Goal: Task Accomplishment & Management: Complete application form

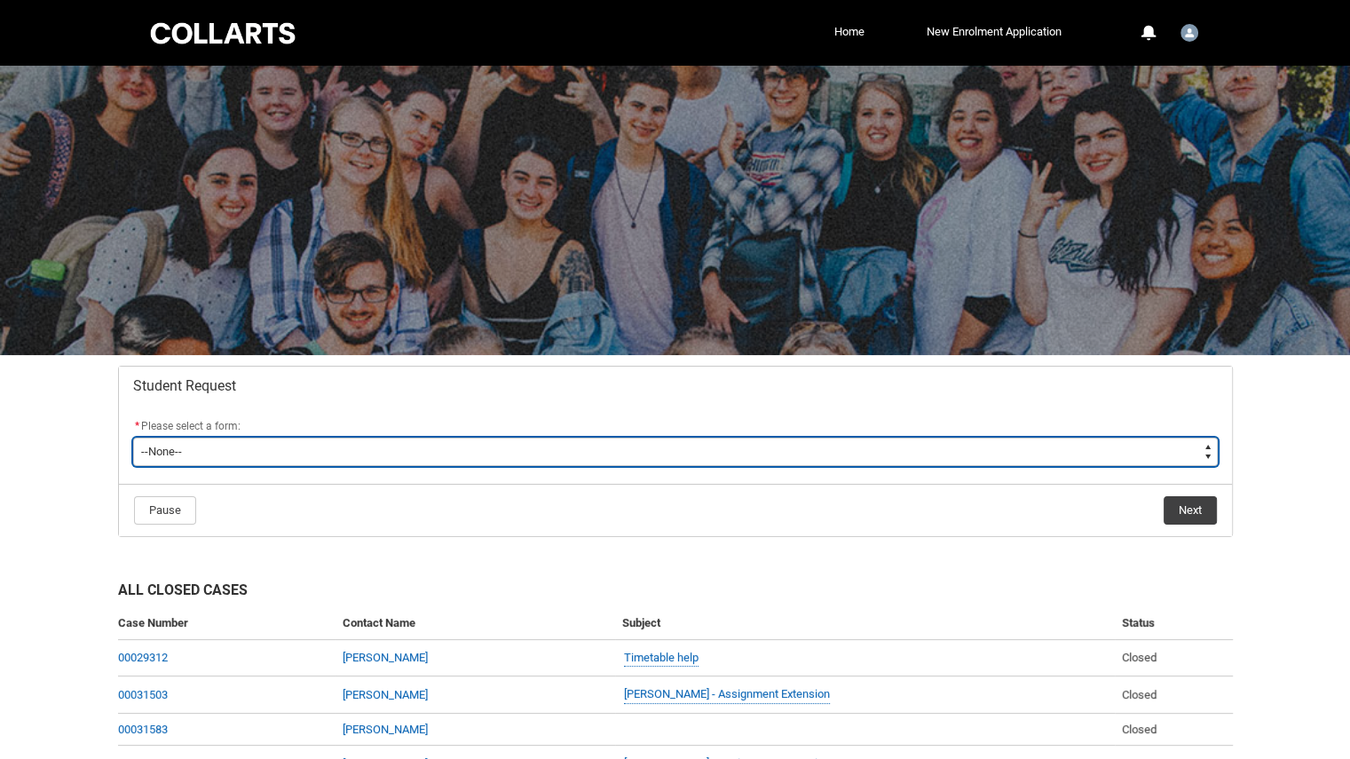
click at [1203, 446] on select "--None-- Academic Transcript Application to Appeal Assignment Extension Change …" at bounding box center [675, 452] width 1084 height 28
type lightning-select "Special_Consideration_Choice"
click at [133, 438] on select "--None-- Academic Transcript Application to Appeal Assignment Extension Change …" at bounding box center [675, 452] width 1084 height 28
select select "Special_Consideration_Choice"
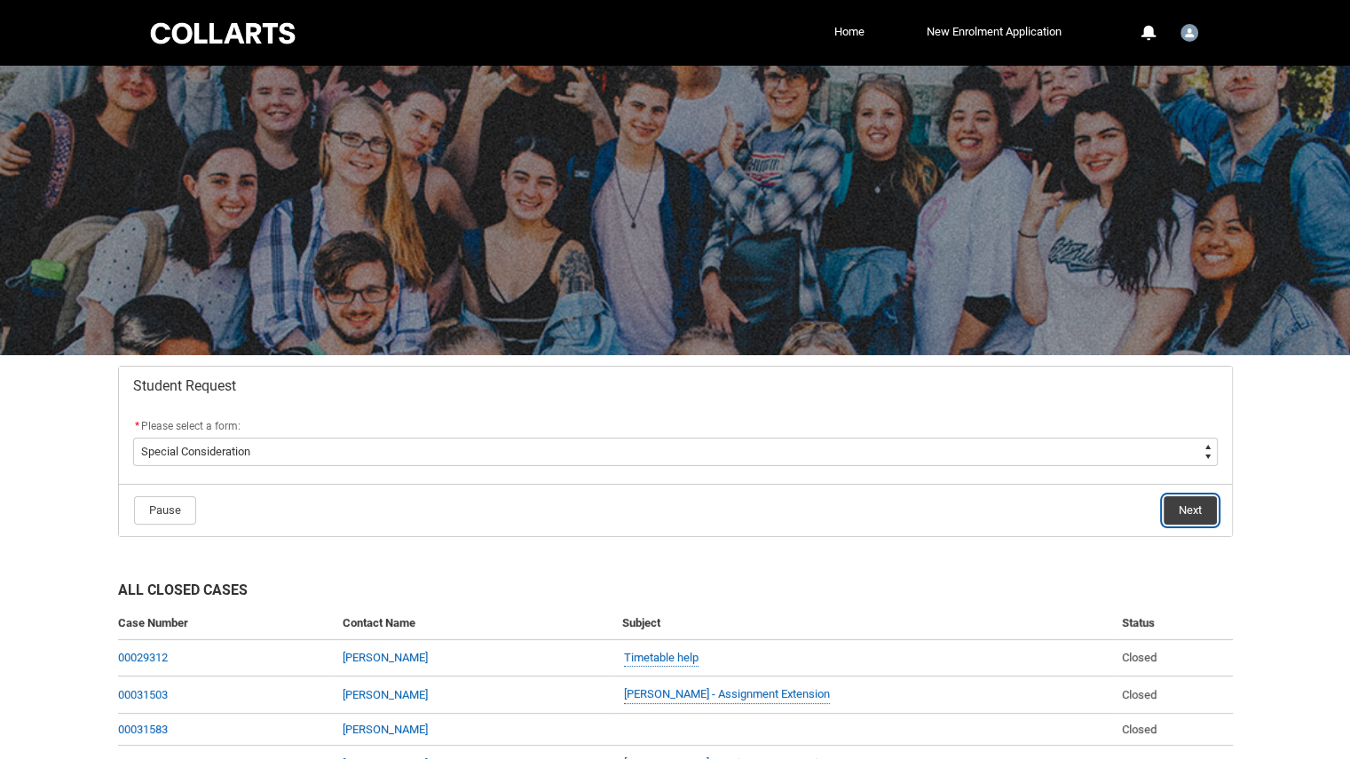
click at [1203, 521] on button "Next" at bounding box center [1189, 510] width 53 height 28
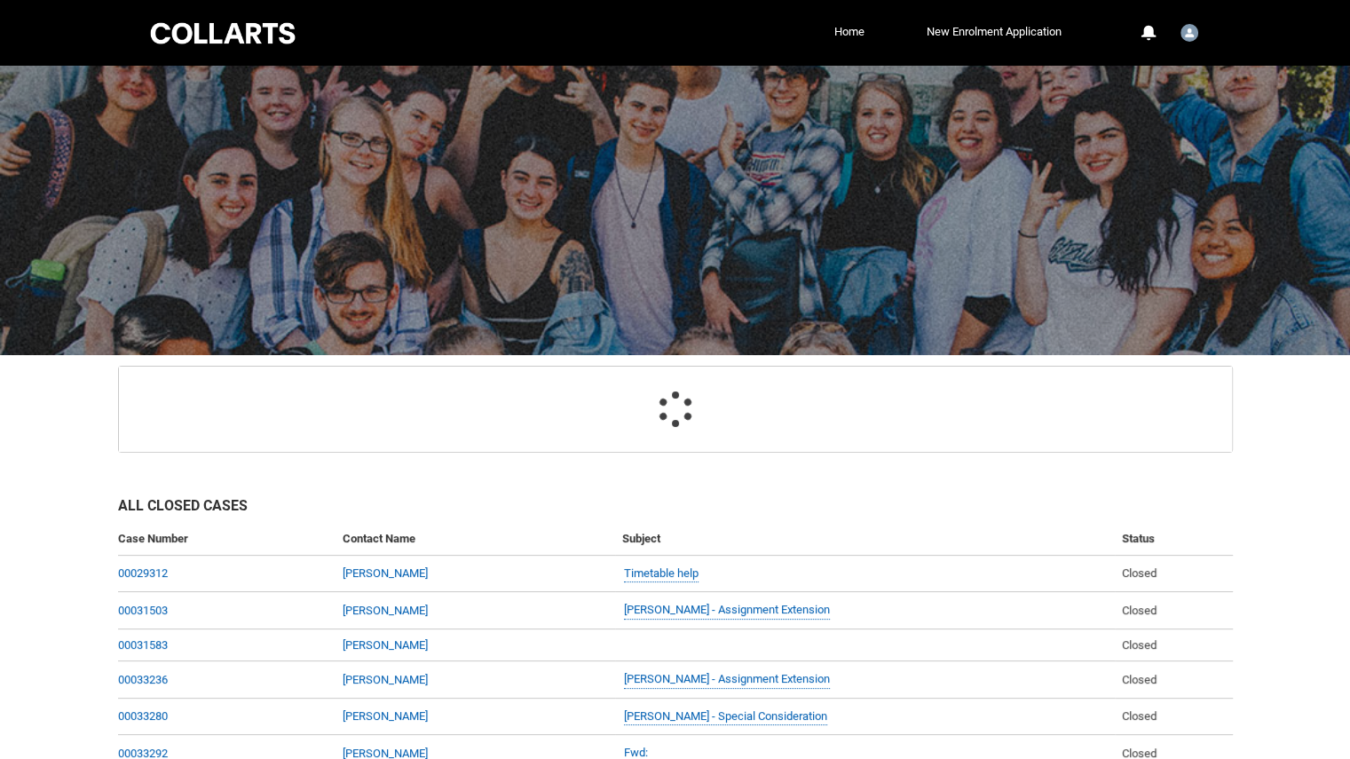
scroll to position [188, 0]
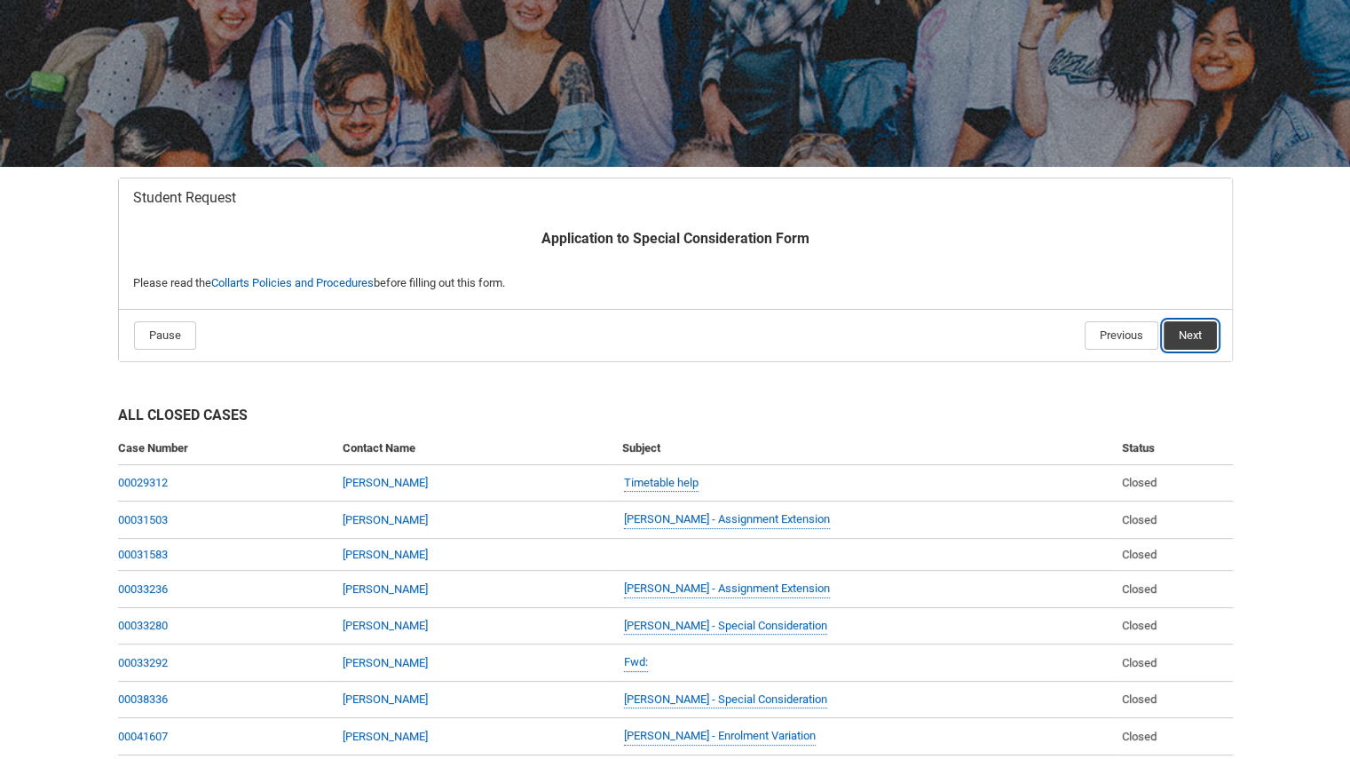
click at [1202, 335] on button "Next" at bounding box center [1189, 335] width 53 height 28
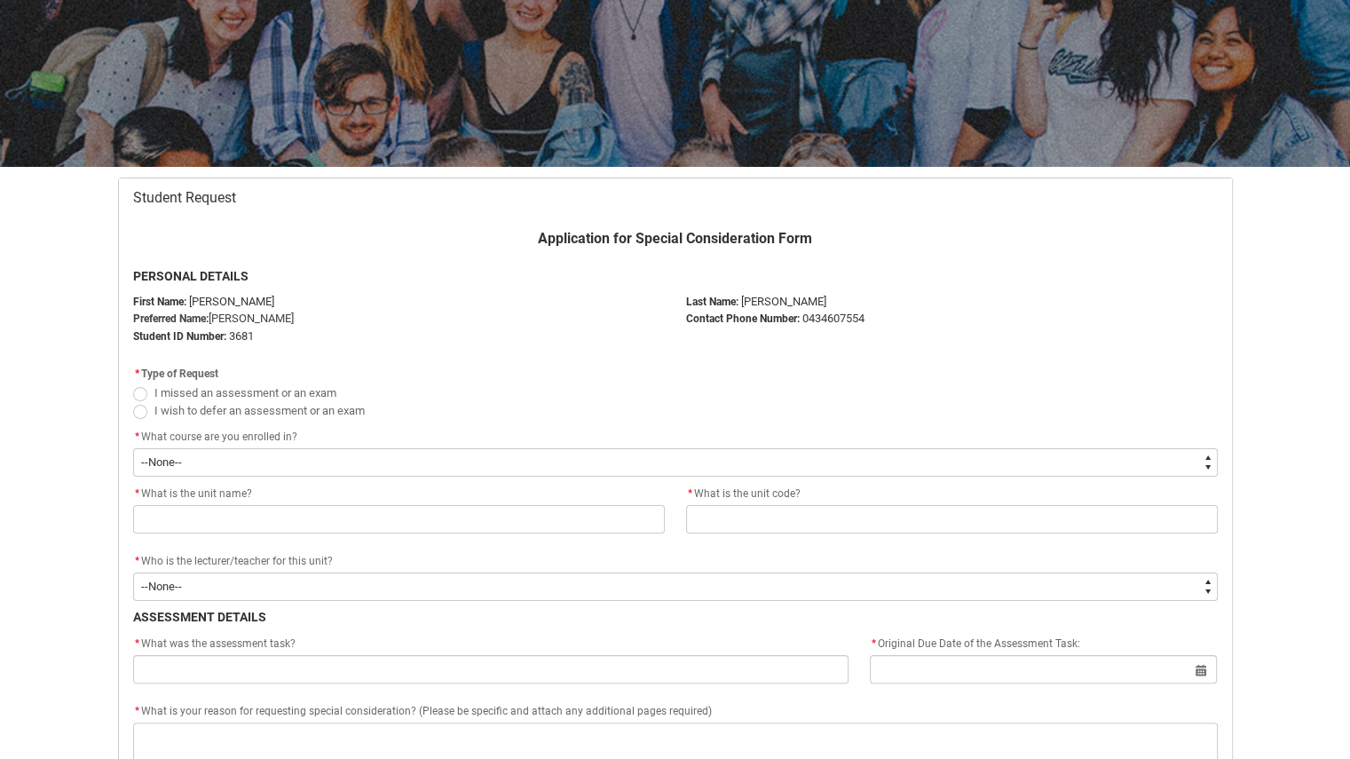
click at [138, 392] on span "Redu_Student_Request flow" at bounding box center [140, 394] width 14 height 14
click at [133, 383] on input "I missed an assessment or an exam" at bounding box center [132, 382] width 1 height 1
radio input "true"
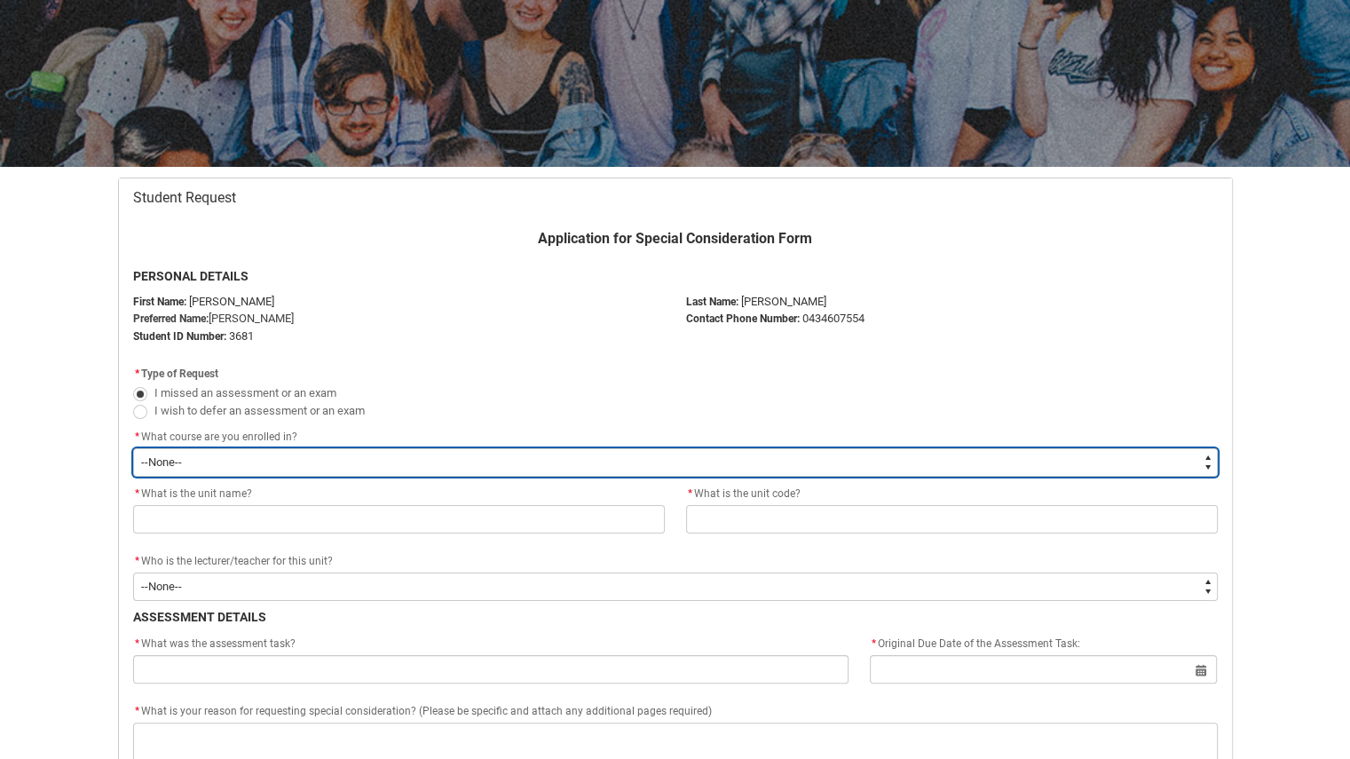
click at [213, 468] on select "--None-- Diploma of Arts (Interior Design)" at bounding box center [675, 462] width 1084 height 28
type lightning-select "recordPicklist_ProgramEnrollment.a0jOZ000003EZaWYAW"
click at [133, 448] on select "--None-- Diploma of Arts (Interior Design)" at bounding box center [675, 462] width 1084 height 28
select select "recordPicklist_ProgramEnrollment.a0jOZ000003EZaWYAW"
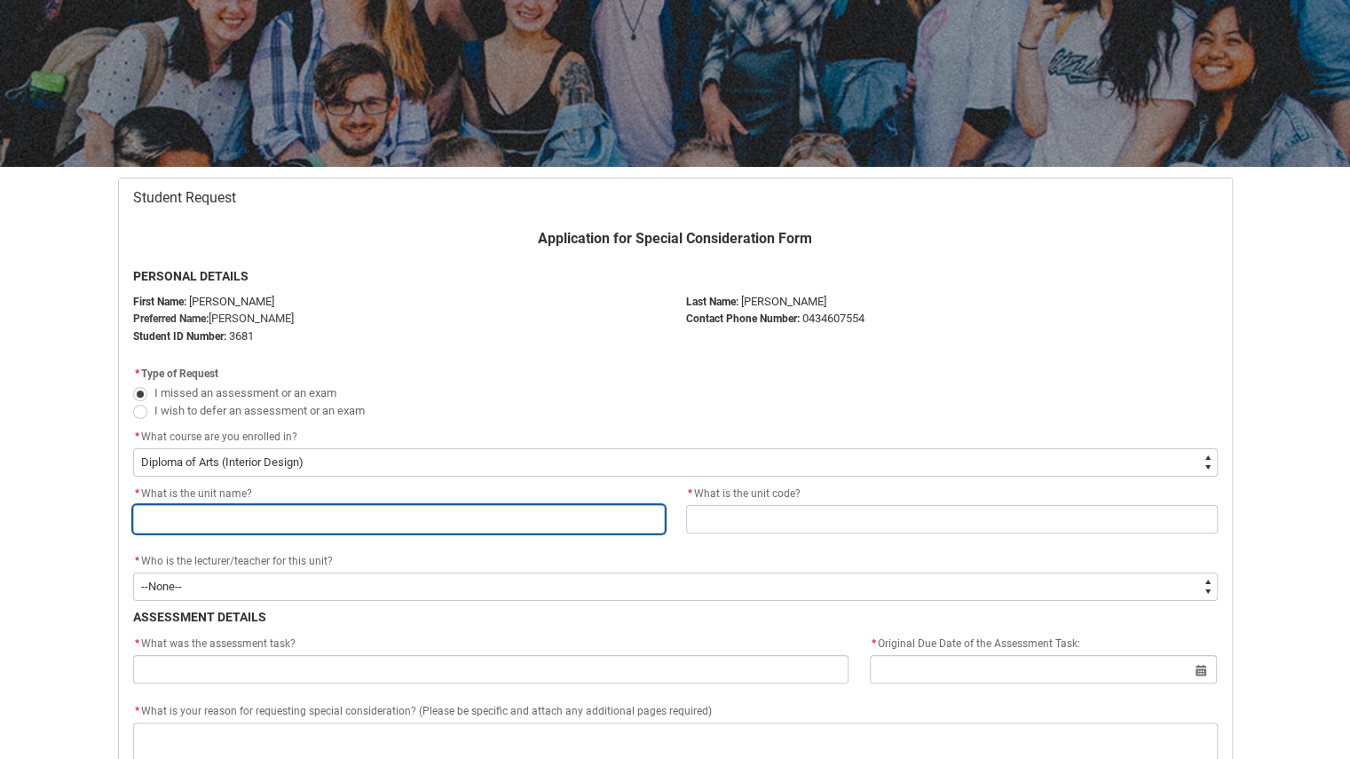
click at [224, 510] on input "Redu_Student_Request flow" at bounding box center [399, 519] width 532 height 28
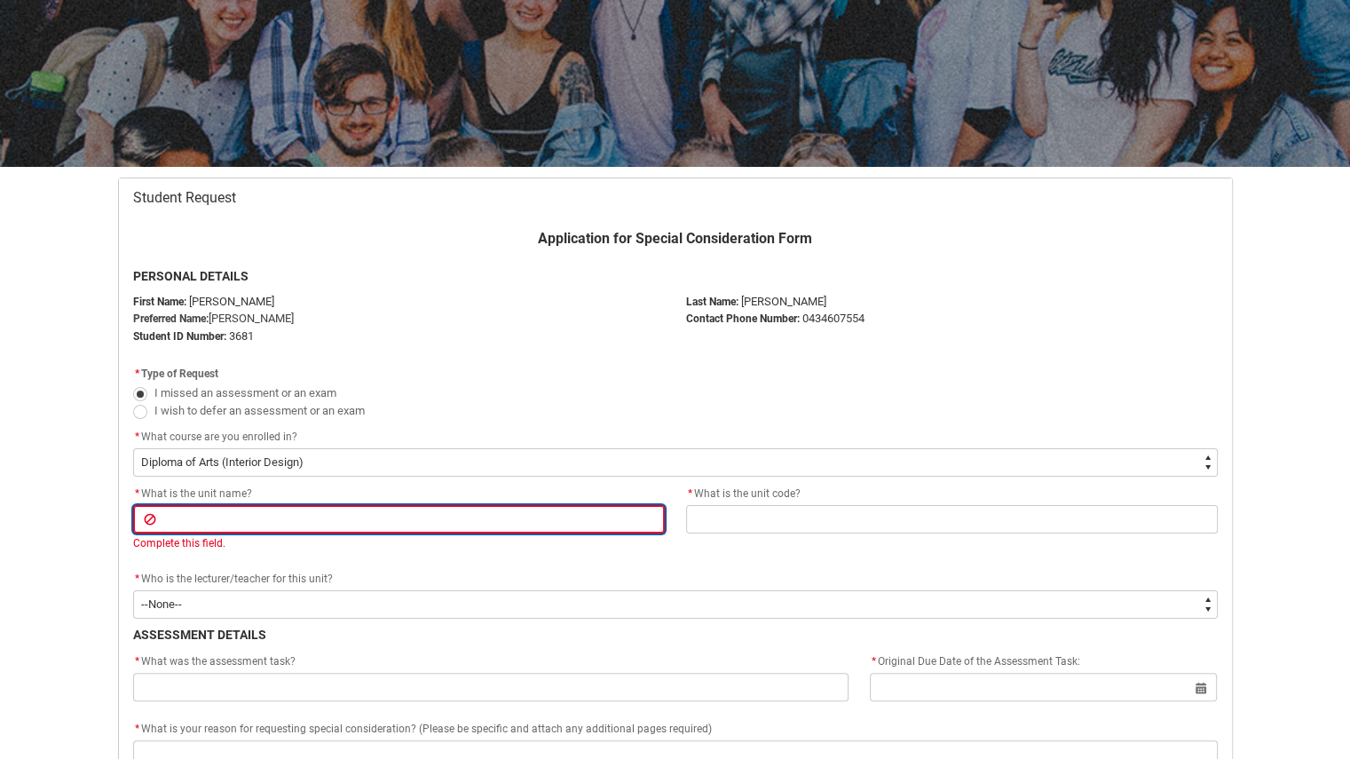
click at [477, 514] on input "Redu_Student_Request flow" at bounding box center [399, 519] width 532 height 28
click at [476, 515] on input "Redu_Student_Request flow" at bounding box center [399, 519] width 532 height 28
drag, startPoint x: 469, startPoint y: 517, endPoint x: 366, endPoint y: 512, distance: 104.0
click at [366, 512] on input "Redu_Student_Request flow" at bounding box center [399, 519] width 532 height 28
click at [366, 510] on input "Redu_Student_Request flow" at bounding box center [399, 519] width 532 height 28
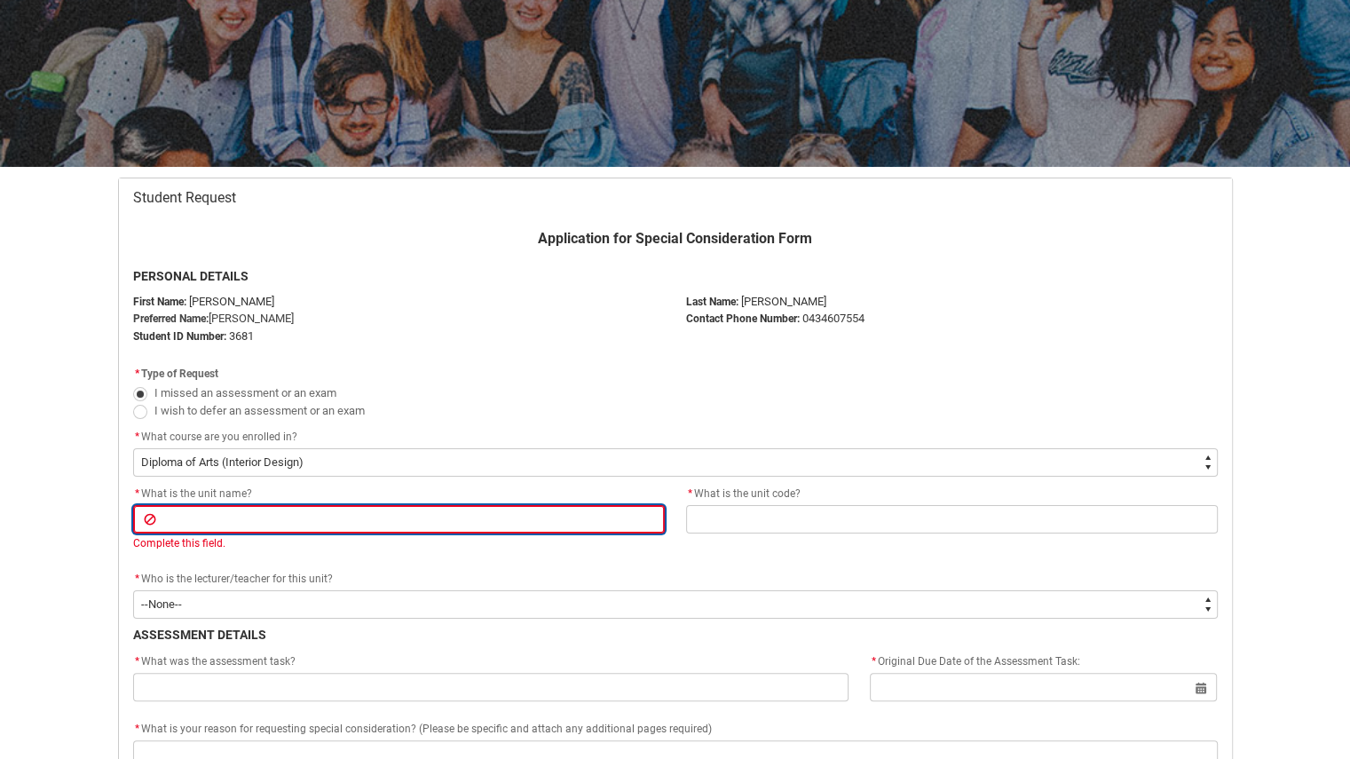
paste input "Material Exploration"
type lightning-primitive-input-simple "Material Exploration"
type input "Material Exploration"
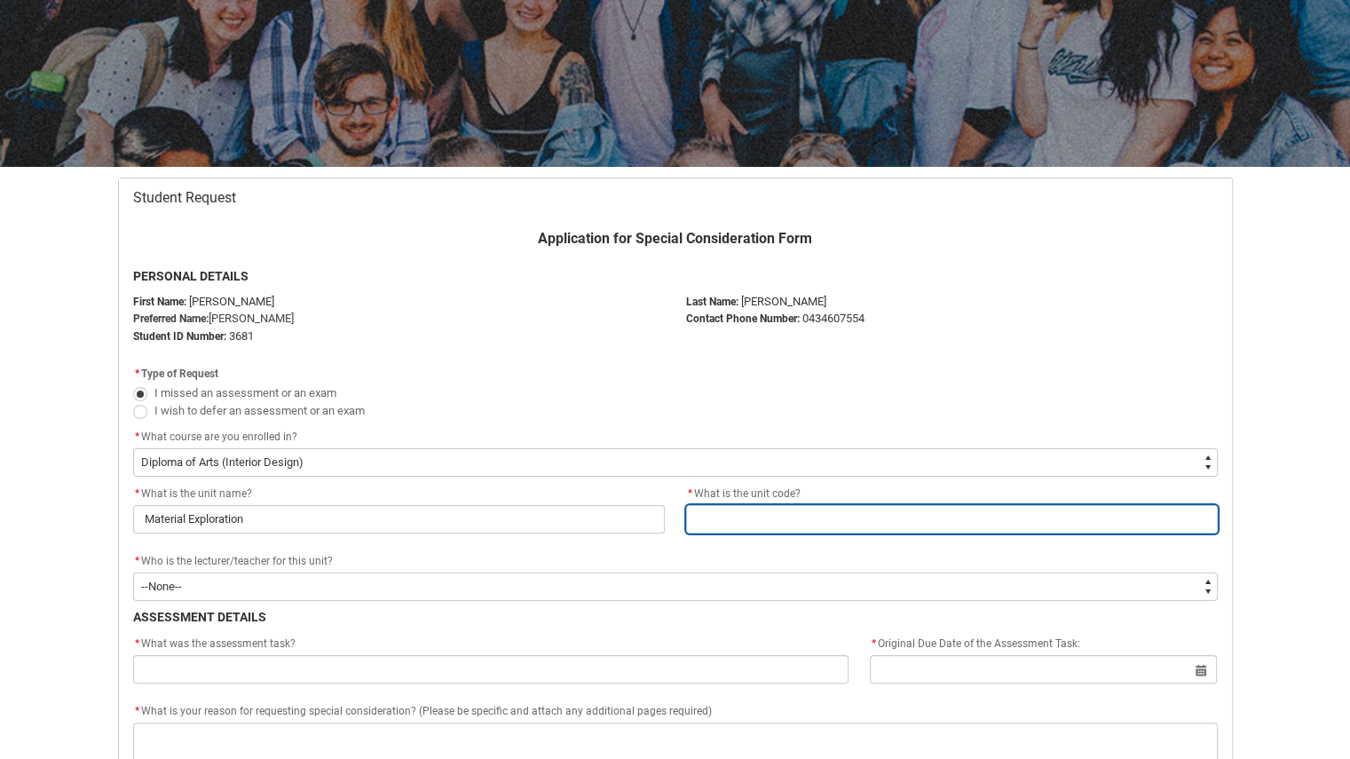
click at [758, 512] on input "Redu_Student_Request flow" at bounding box center [952, 519] width 532 height 28
paste input "IDPA2"
type lightning-primitive-input-simple "IDPA2"
type input "IDPA2"
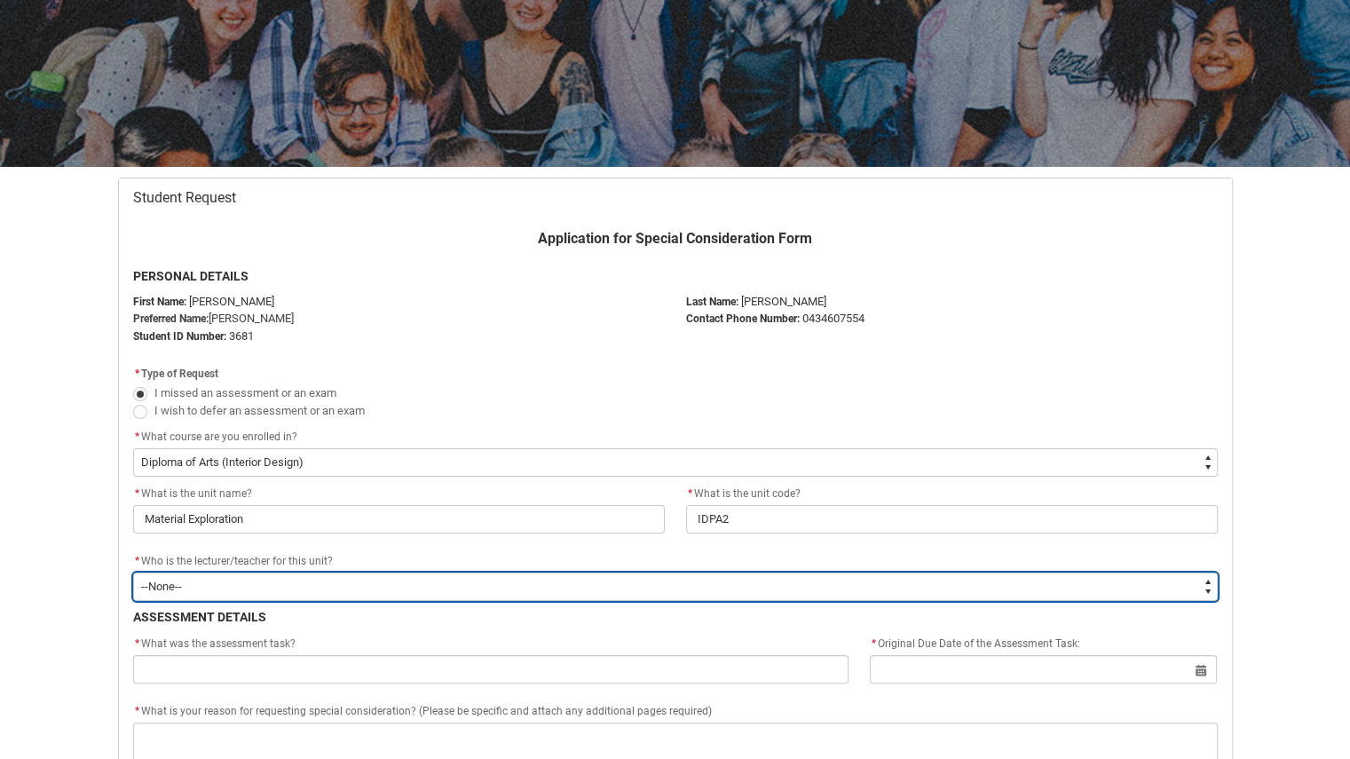
click at [239, 585] on select "--None-- [PERSON_NAME] [PERSON_NAME] [PERSON_NAME] [PERSON_NAME] [PERSON_NAME] …" at bounding box center [675, 586] width 1084 height 28
type lightning-select "Faculty_NamefromNtoZ.0035g00000b9AYkAAM"
click at [133, 572] on select "--None-- [PERSON_NAME] [PERSON_NAME] [PERSON_NAME] [PERSON_NAME] [PERSON_NAME] …" at bounding box center [675, 586] width 1084 height 28
select select "Faculty_NamefromNtoZ.0035g00000b9AYkAAM"
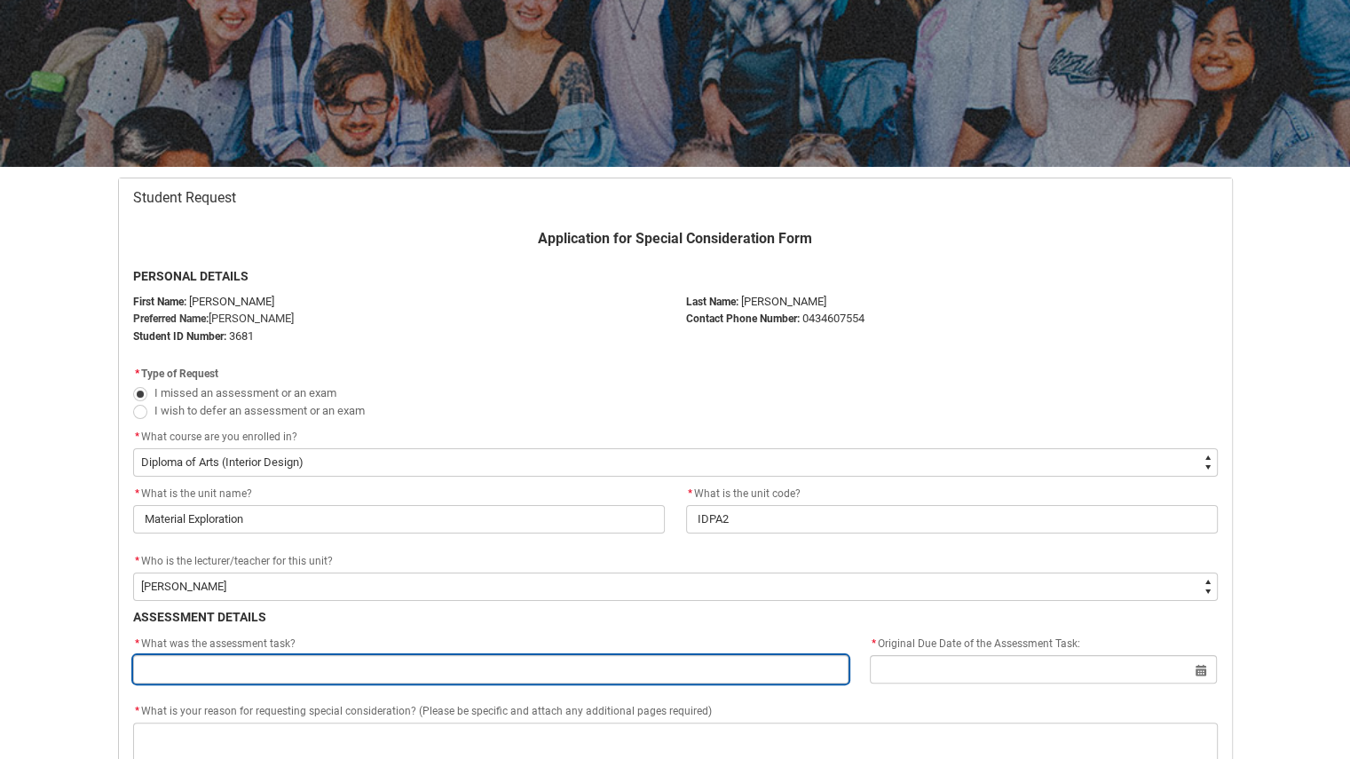
click at [536, 664] on input "Redu_Student_Request flow" at bounding box center [491, 669] width 716 height 28
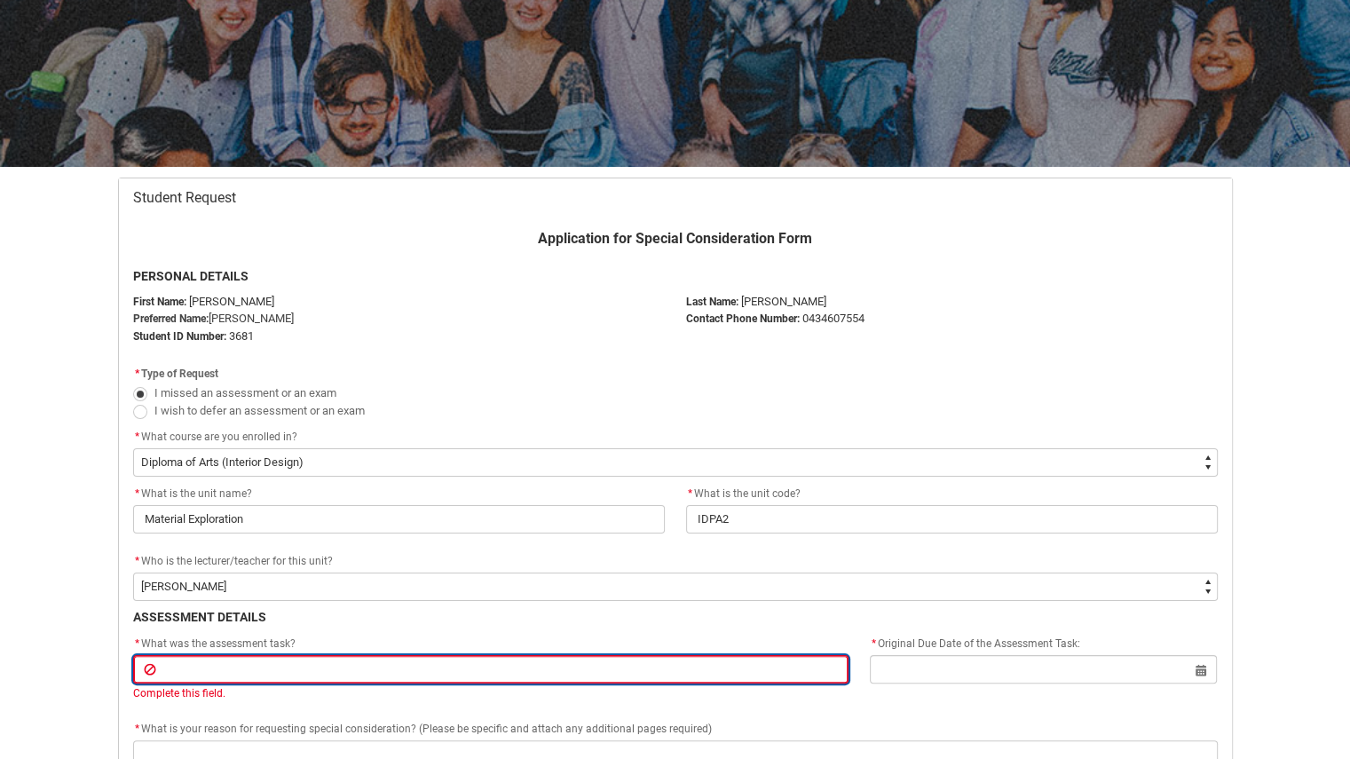
click at [249, 665] on input "Redu_Student_Request flow" at bounding box center [491, 669] width 716 height 28
paste input "Assessment 3: Material Experiment"
type lightning-primitive-input-simple "Assessment 3: Material Experiment"
type input "Assessment 3: Material Experiment"
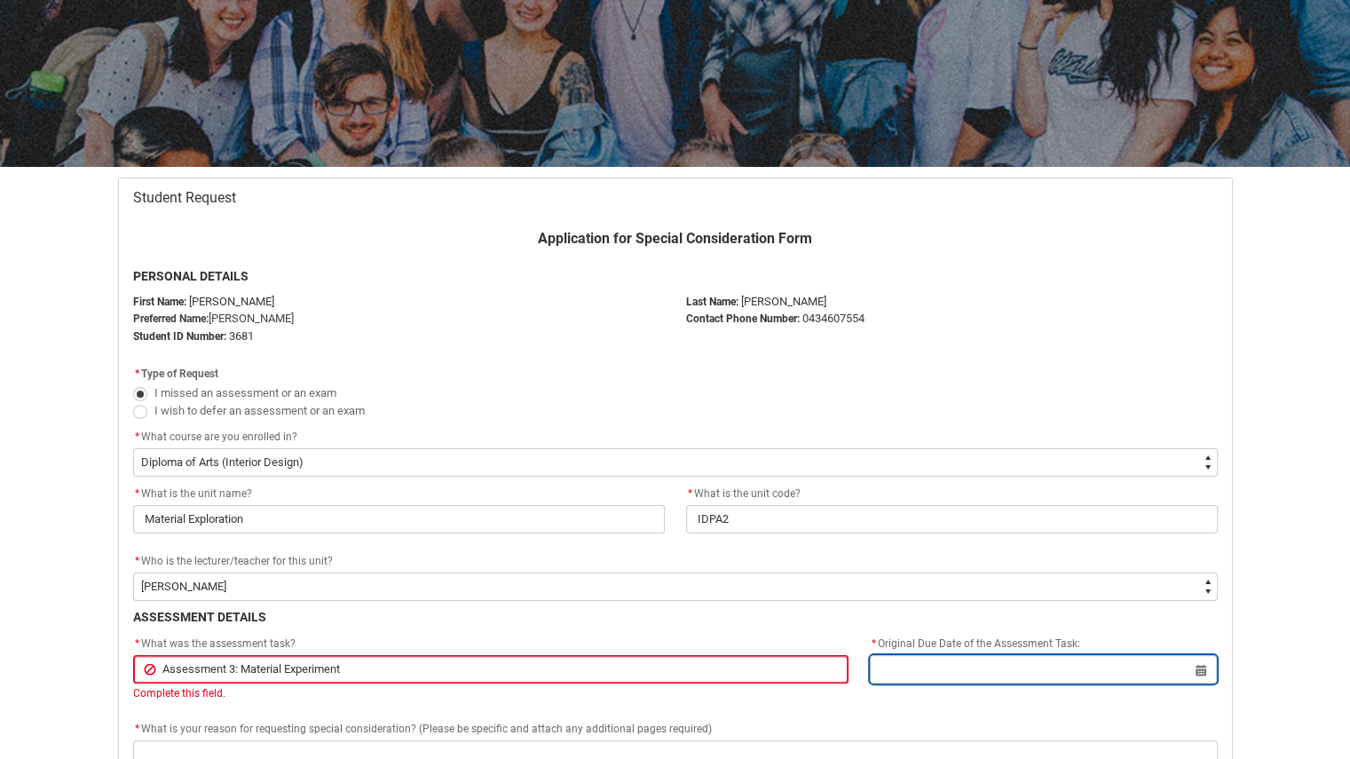
click at [992, 659] on input "Redu_Student_Request flow" at bounding box center [1043, 669] width 347 height 28
select select "2025"
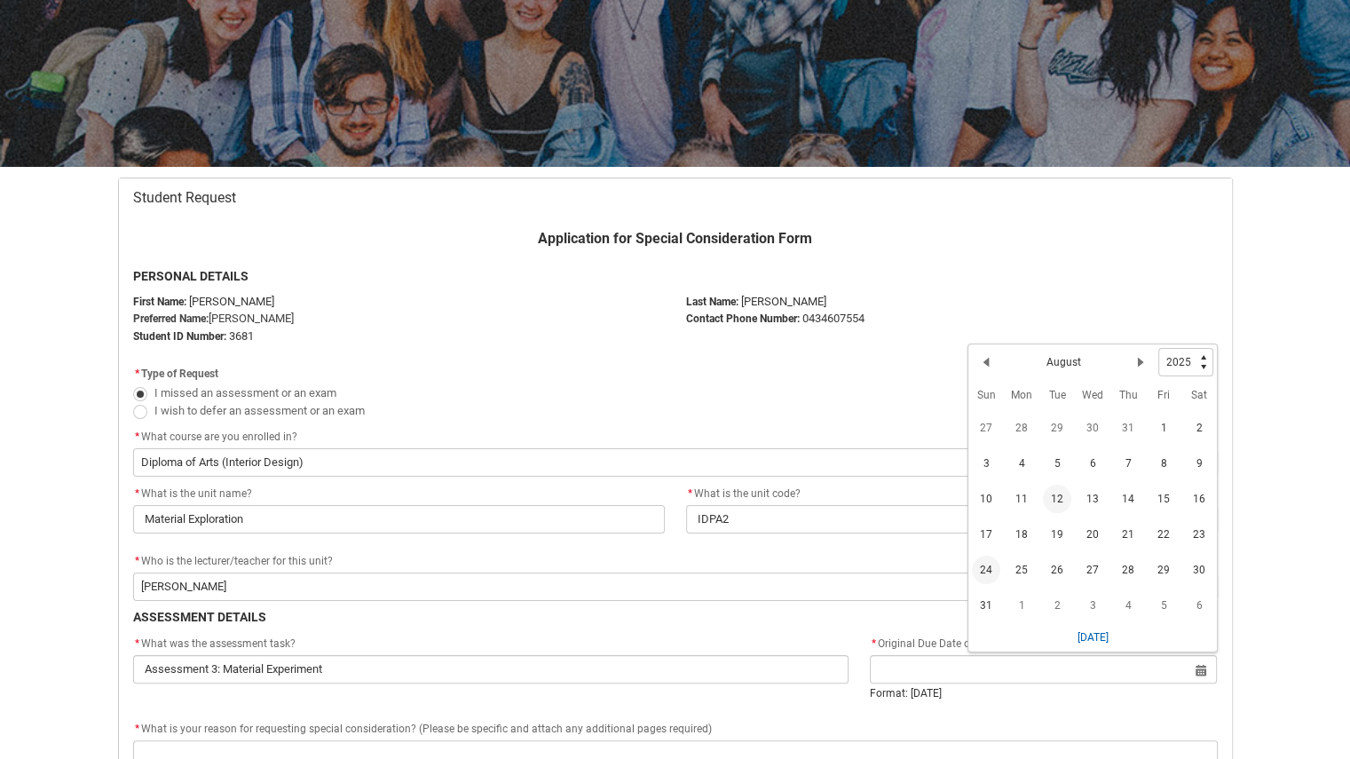
click at [990, 564] on span "24" at bounding box center [986, 570] width 28 height 28
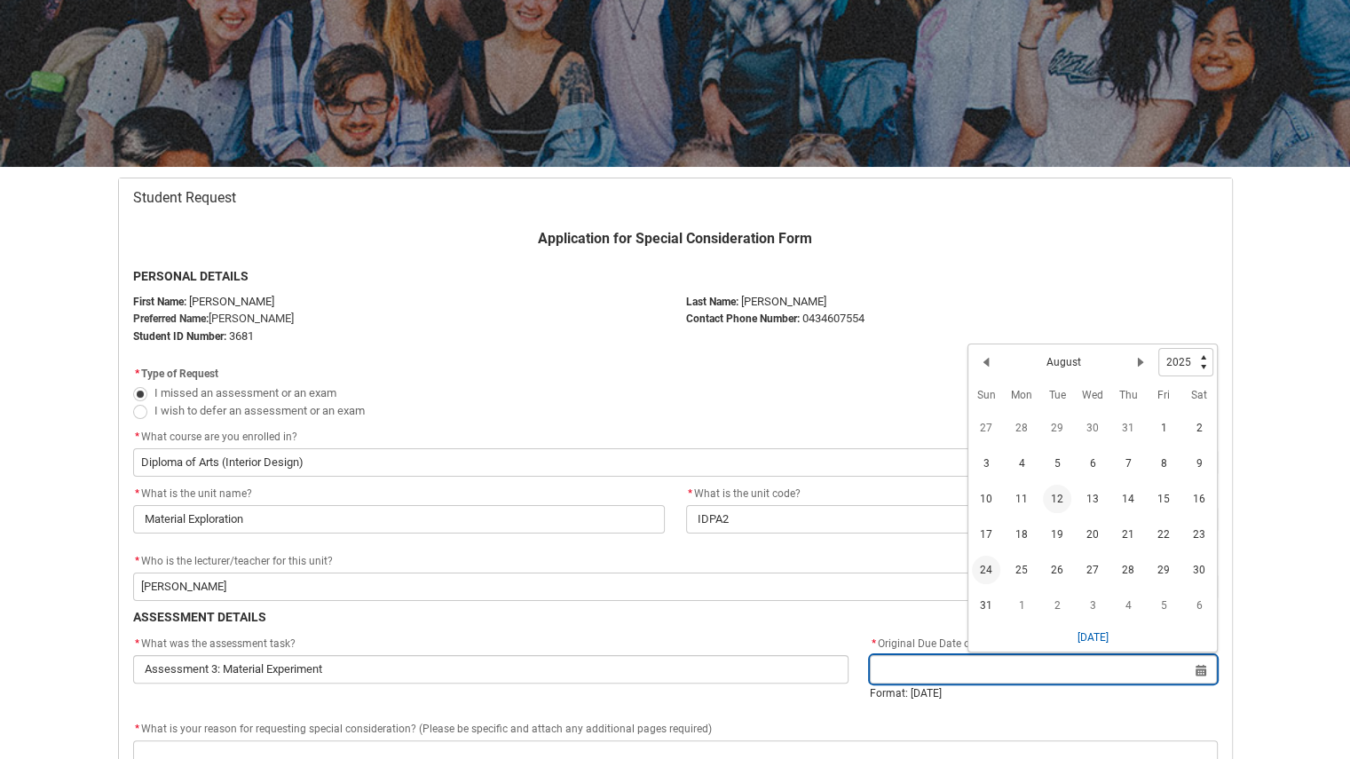
type lightning-datepicker "[DATE]"
type lightning-input "[DATE]"
type input "[DATE]"
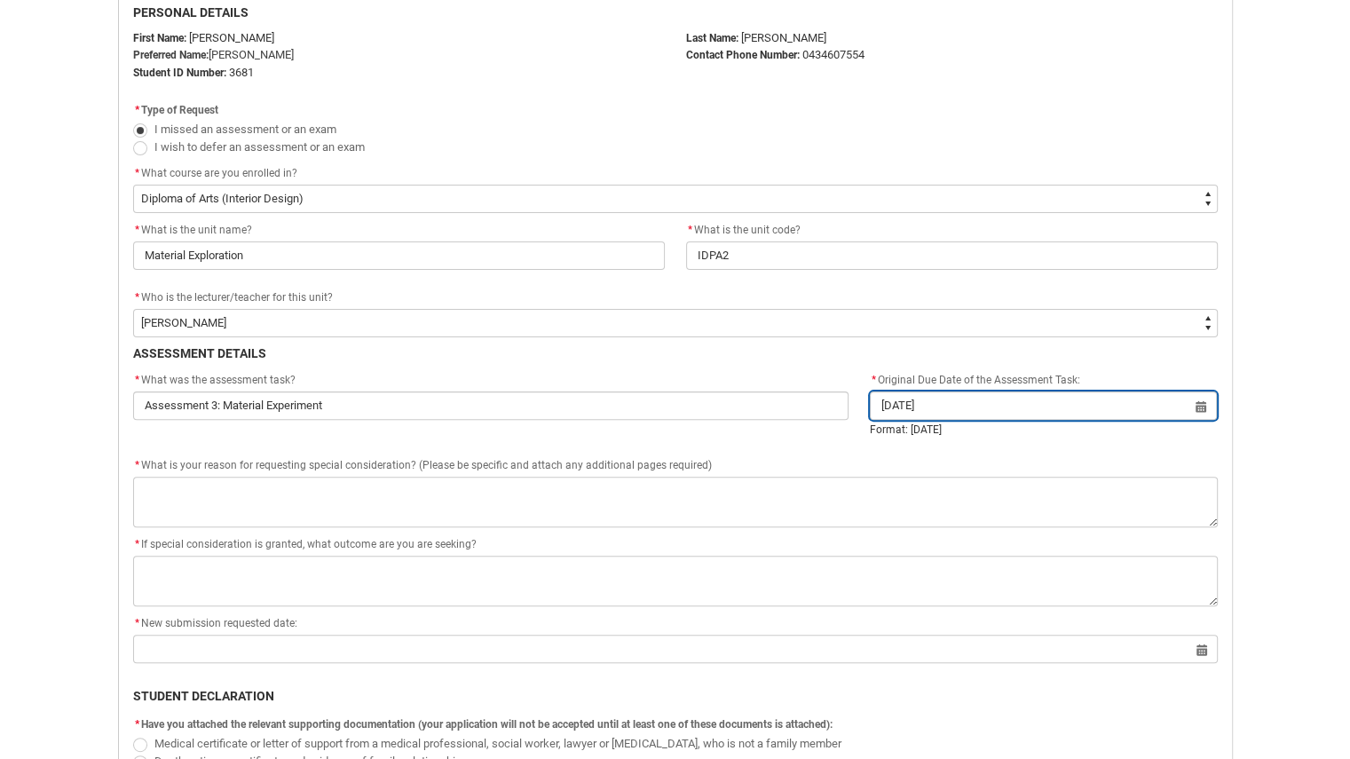
scroll to position [311, 0]
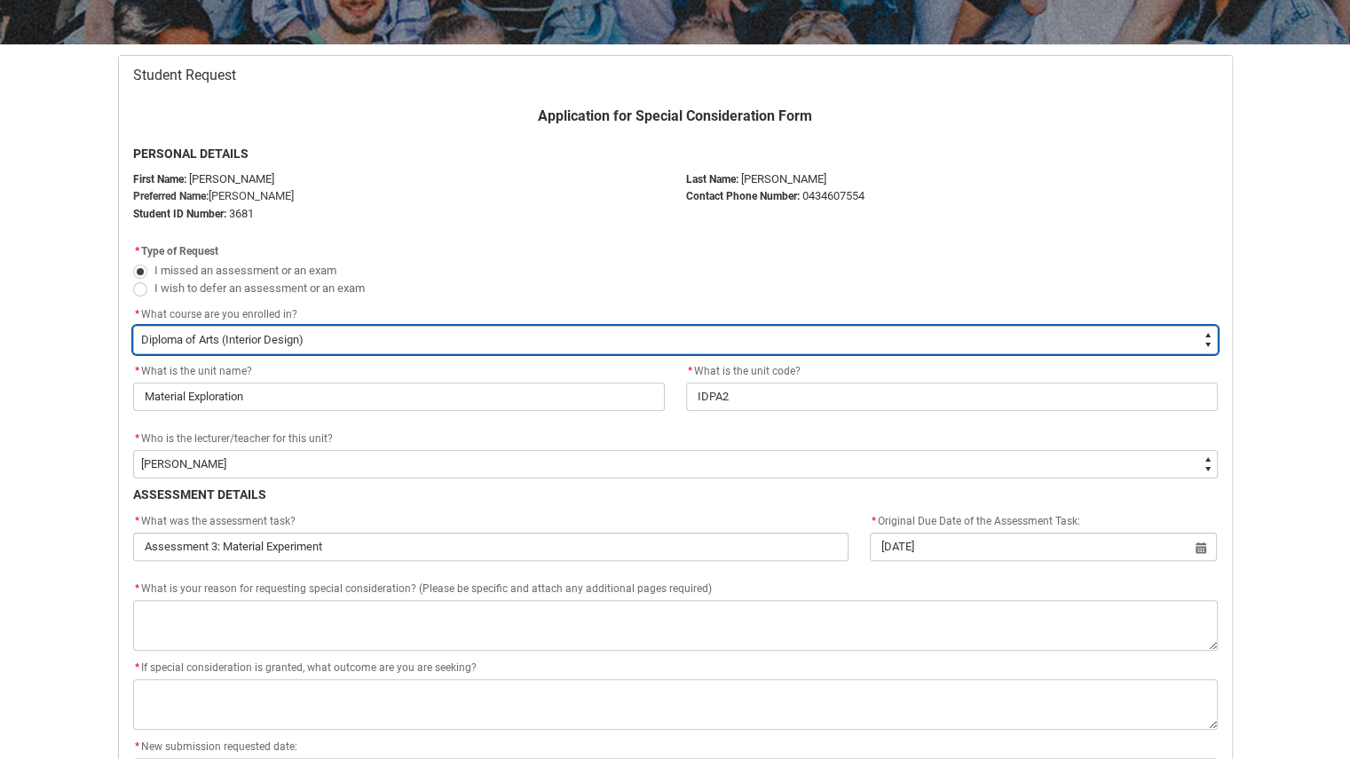
click at [373, 335] on select "--None-- Diploma of Arts (Interior Design)" at bounding box center [675, 340] width 1084 height 28
click at [374, 331] on select "--None-- Diploma of Arts (Interior Design)" at bounding box center [675, 340] width 1084 height 28
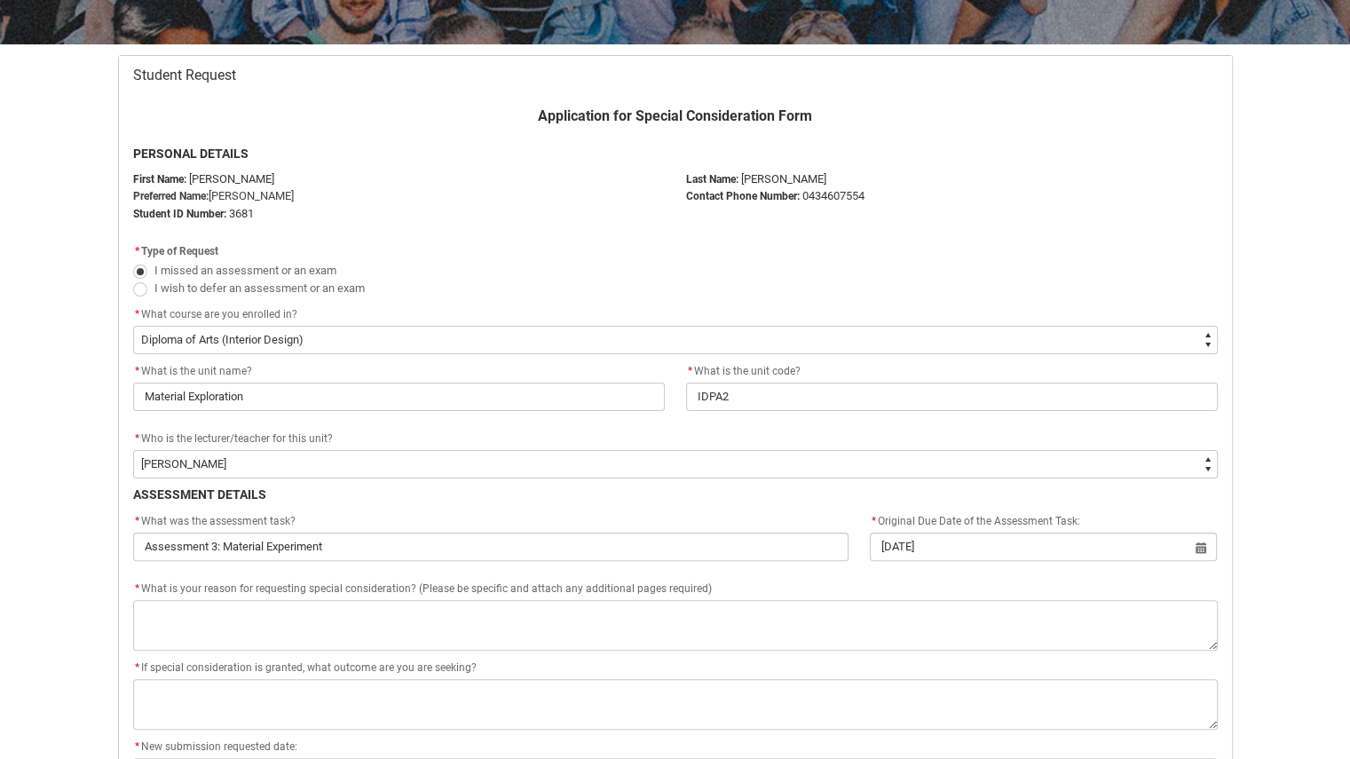
click at [327, 374] on div "* What is the unit name?" at bounding box center [399, 371] width 532 height 21
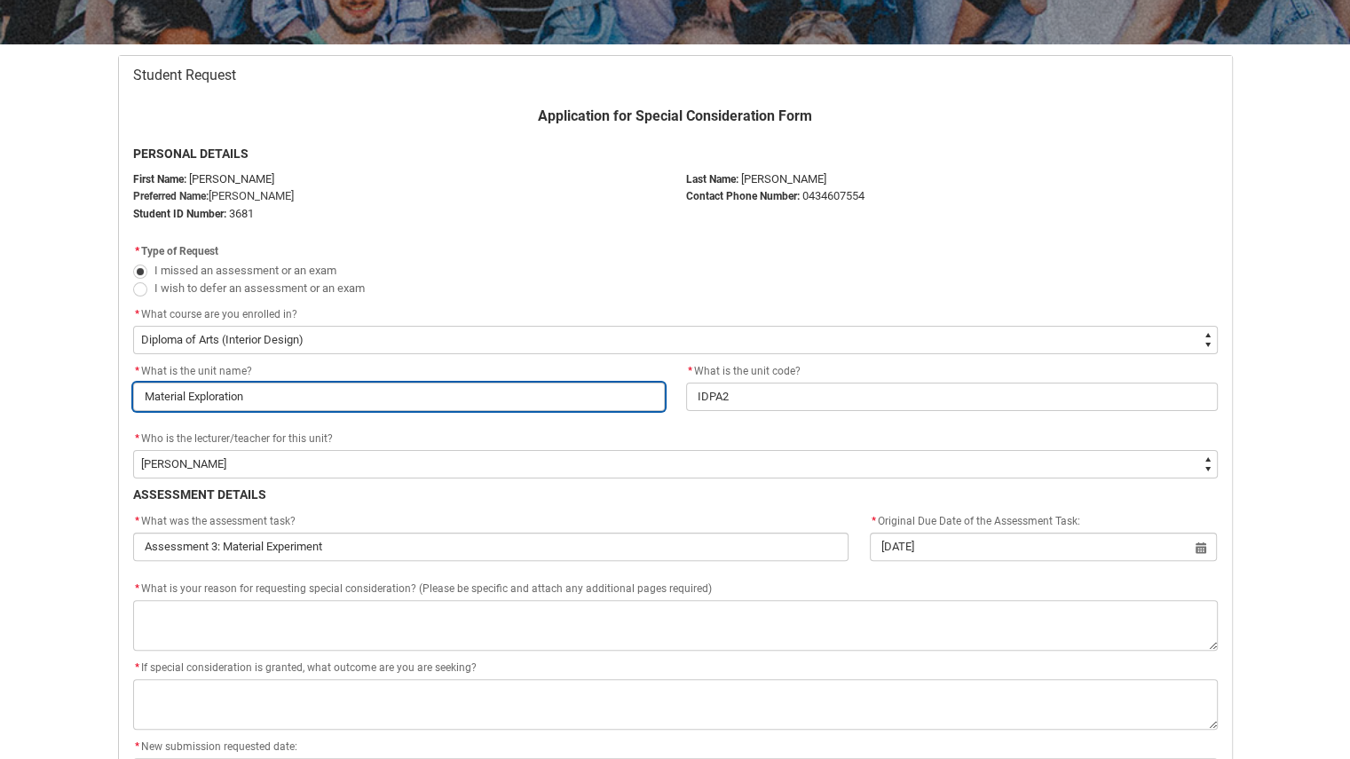
click at [323, 386] on input "Material Exploration" at bounding box center [399, 396] width 532 height 28
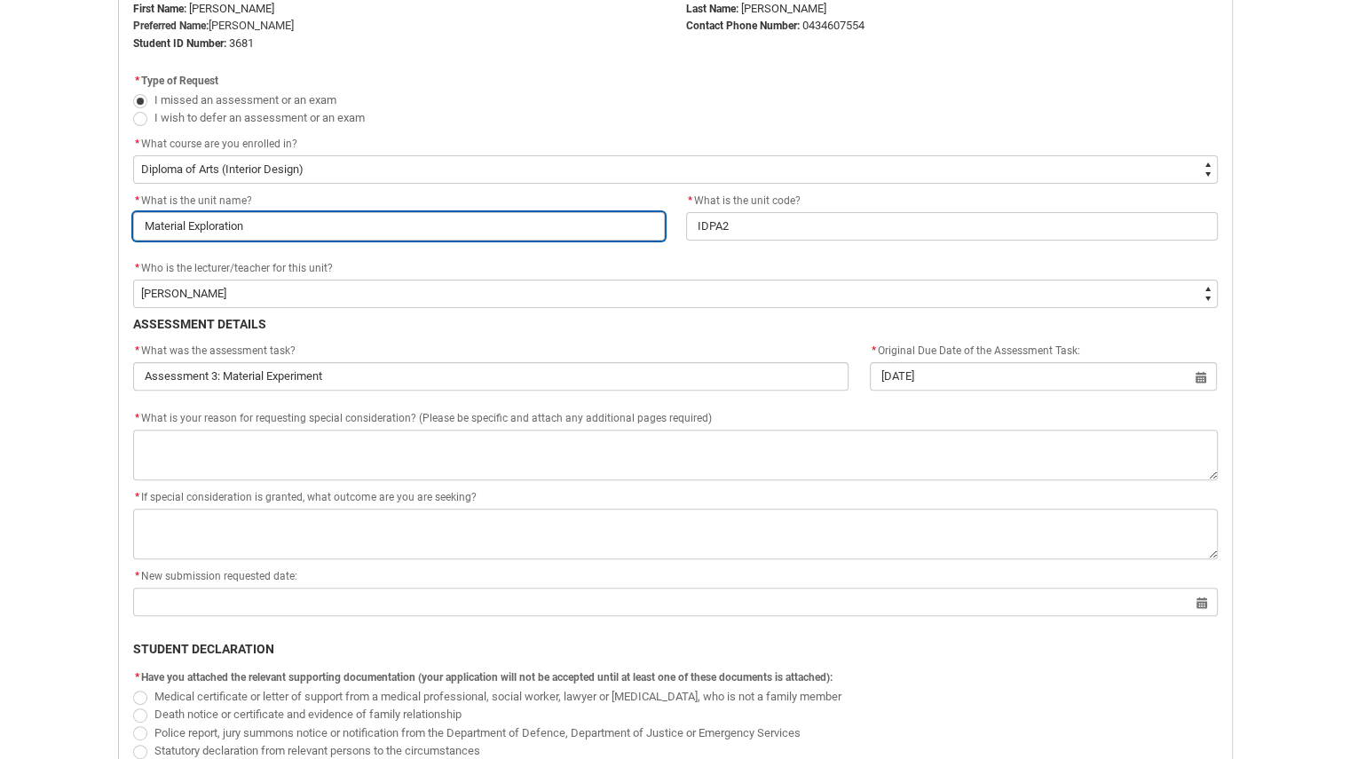
scroll to position [473, 0]
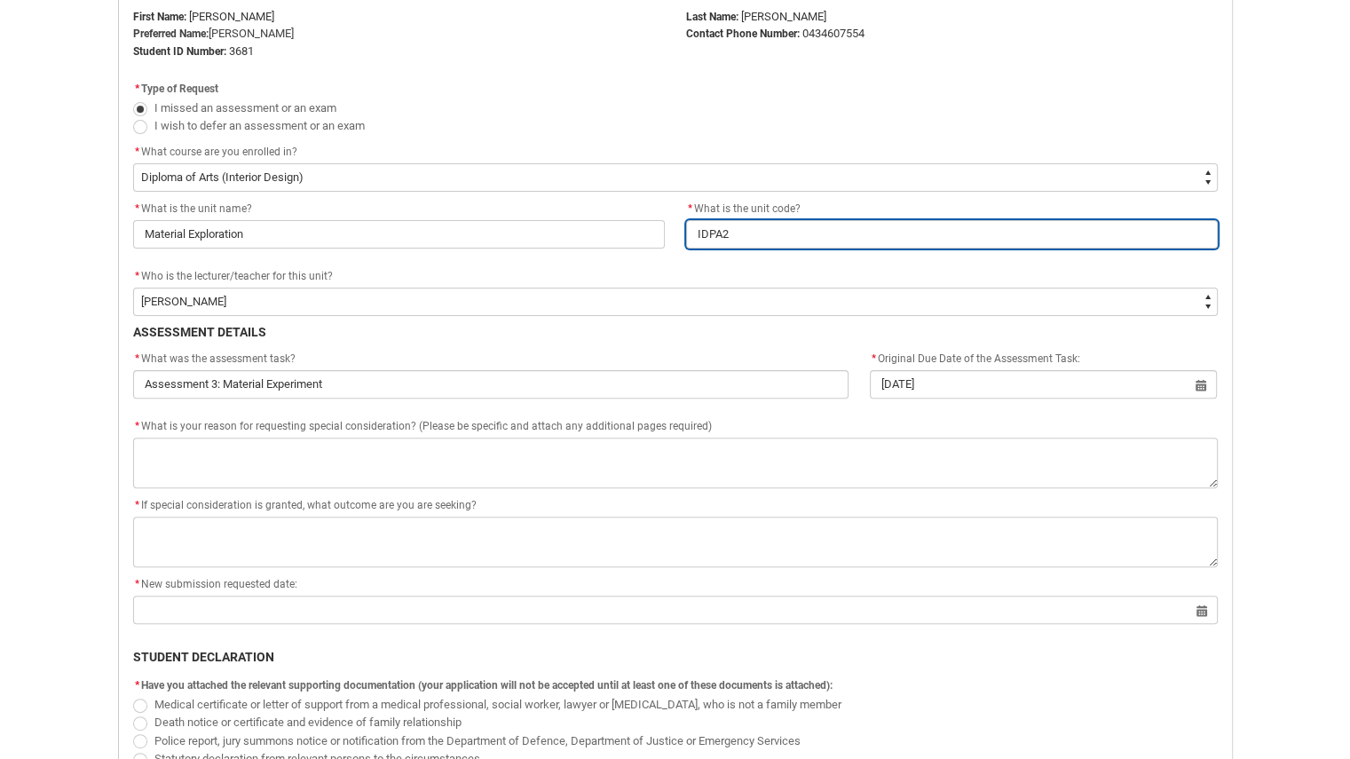
drag, startPoint x: 774, startPoint y: 229, endPoint x: 528, endPoint y: 236, distance: 245.9
click at [528, 236] on div "* What is the unit name? Material Exploration * What is the unit code? IDPA2" at bounding box center [675, 232] width 1106 height 67
paste input "DT"
type lightning-primitive-input-simple "IDDT2"
type input "IDDT2"
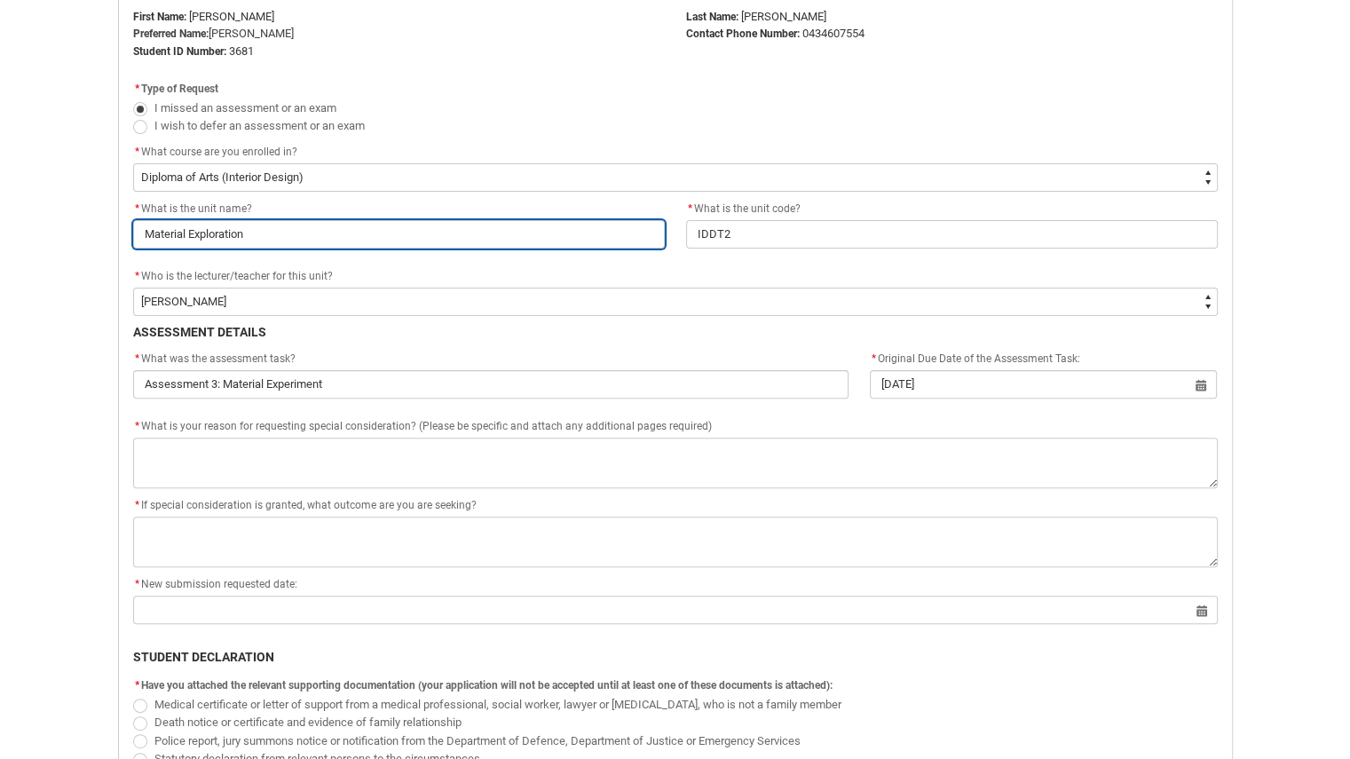
drag, startPoint x: 344, startPoint y: 223, endPoint x: 0, endPoint y: 251, distance: 345.5
click at [0, 251] on div "Skip to Main Content Collarts Education Community Home New Enrolment Applicatio…" at bounding box center [675, 525] width 1350 height 1996
type lightning-primitive-input-simple "d"
type input "d"
type lightning-primitive-input-simple "de"
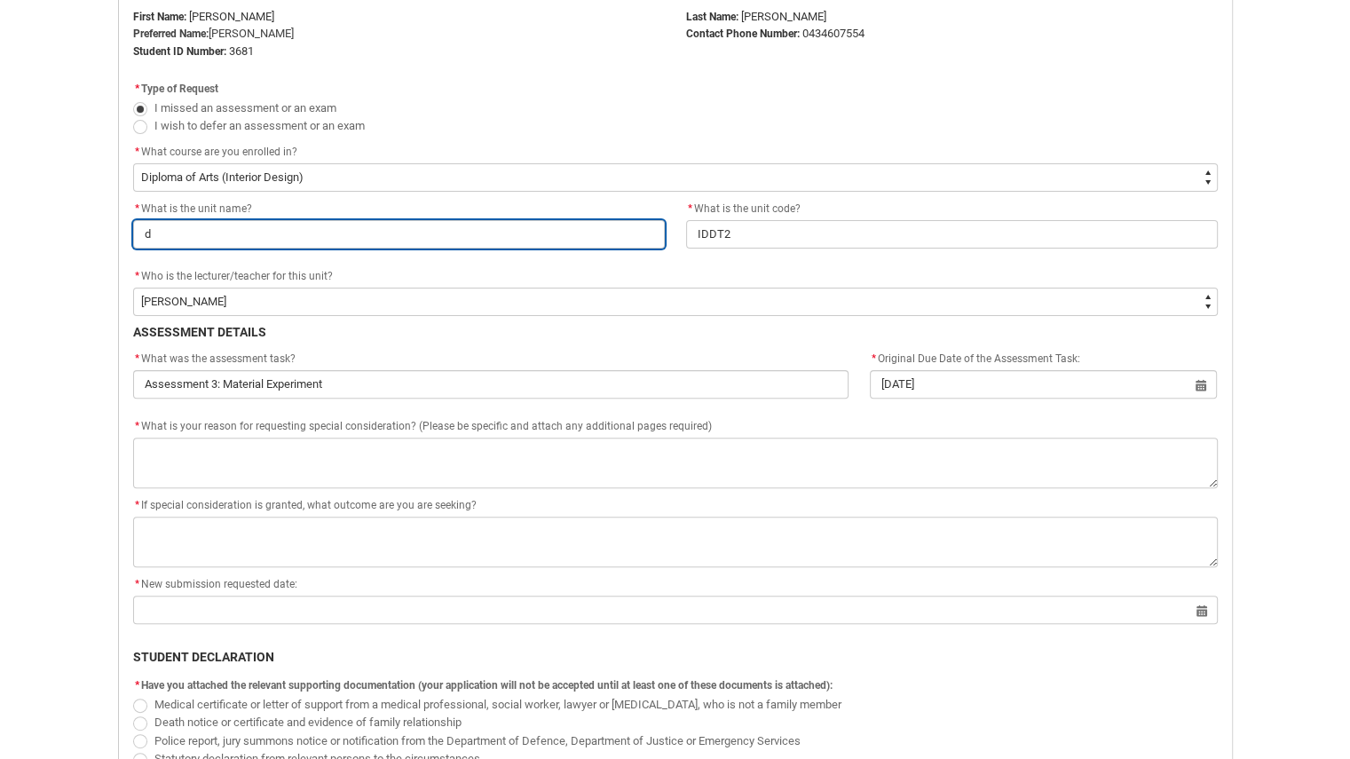
type input "de"
type lightning-primitive-input-simple "d"
type input "d"
paste input "Design Movements"
type lightning-primitive-input-simple "Design Movements"
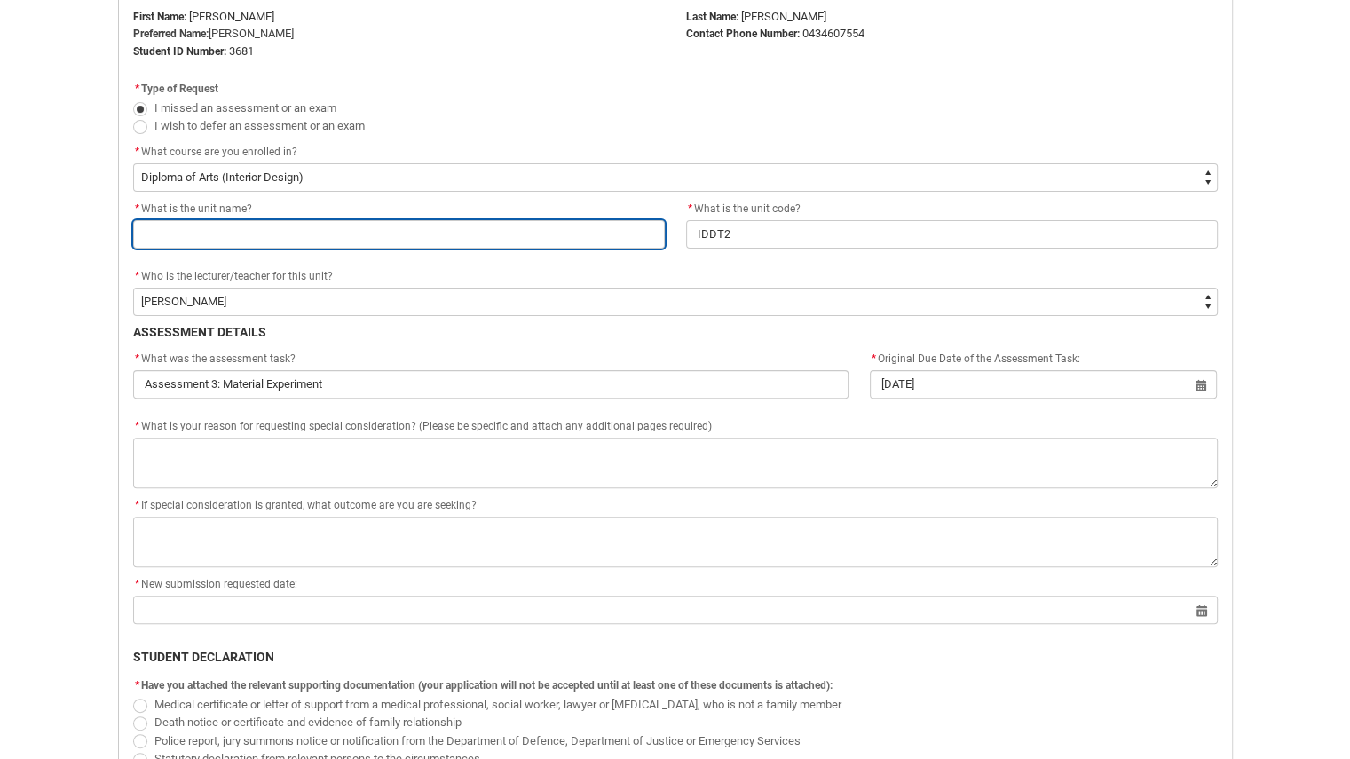
type input "Design Movements"
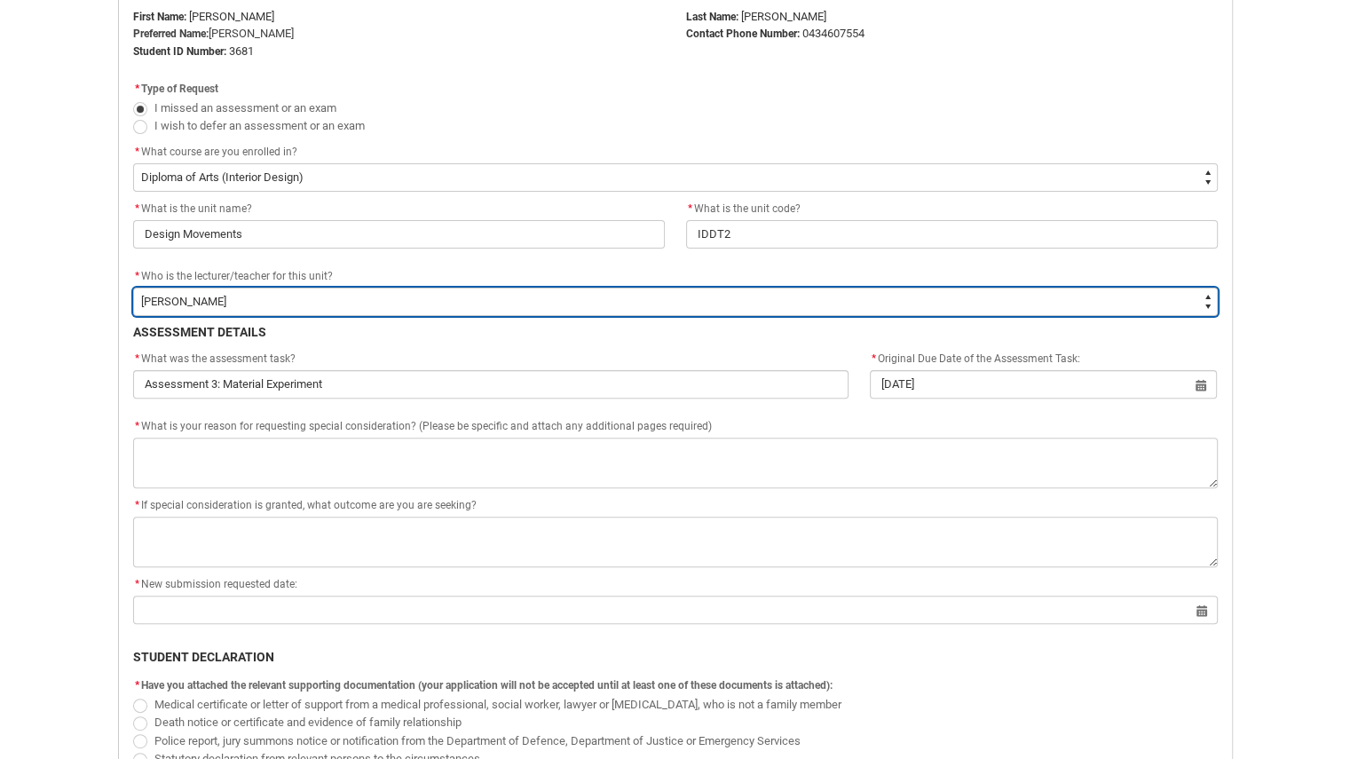
click at [288, 290] on select "--None-- [PERSON_NAME] [PERSON_NAME] [PERSON_NAME] [PERSON_NAME] [PERSON_NAME] …" at bounding box center [675, 302] width 1084 height 28
type lightning-select "Faculty_NamefromAtoM.0035g00000e1T3IAAU"
click at [133, 288] on select "--None-- [PERSON_NAME] [PERSON_NAME] [PERSON_NAME] [PERSON_NAME] [PERSON_NAME] …" at bounding box center [675, 302] width 1084 height 28
select select "Faculty_NamefromAtoM.0035g00000e1T3IAAU"
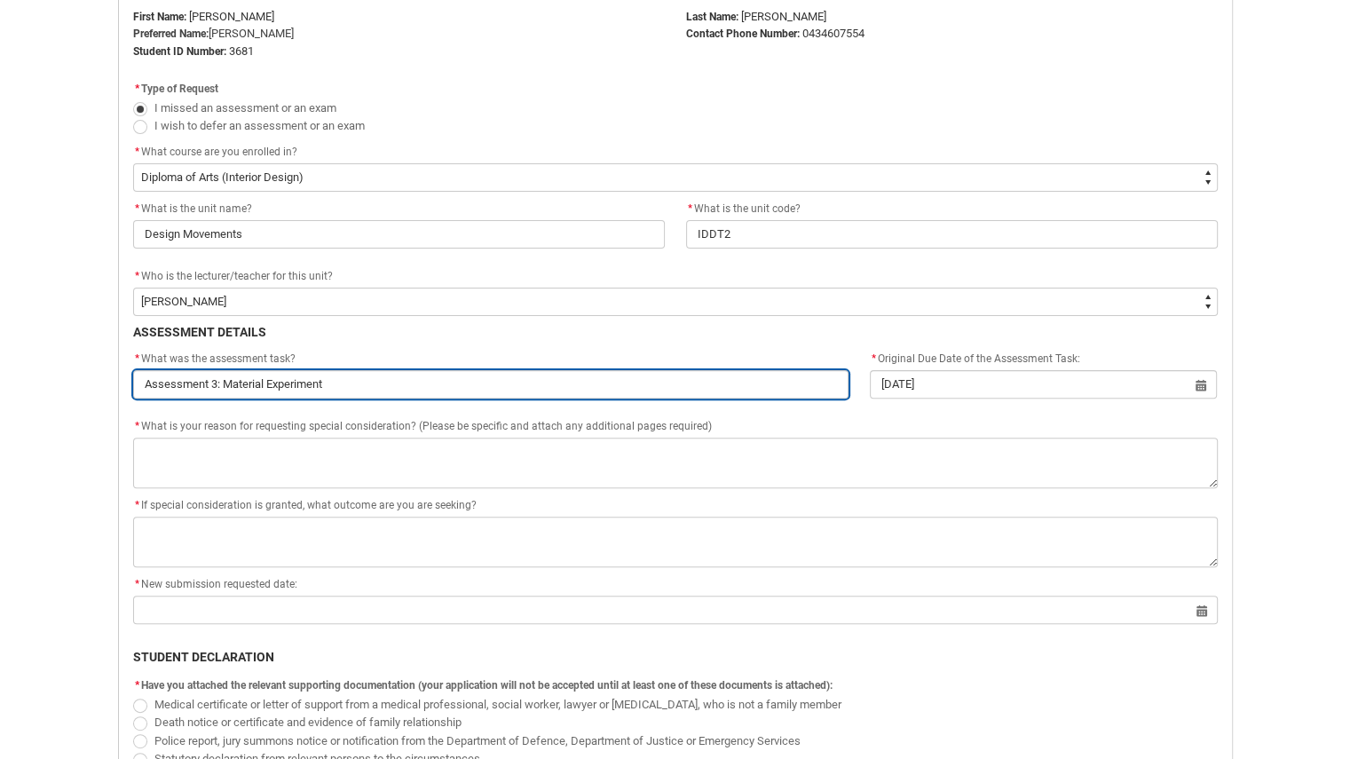
click at [394, 379] on input "Assessment 3: Material Experiment" at bounding box center [491, 384] width 716 height 28
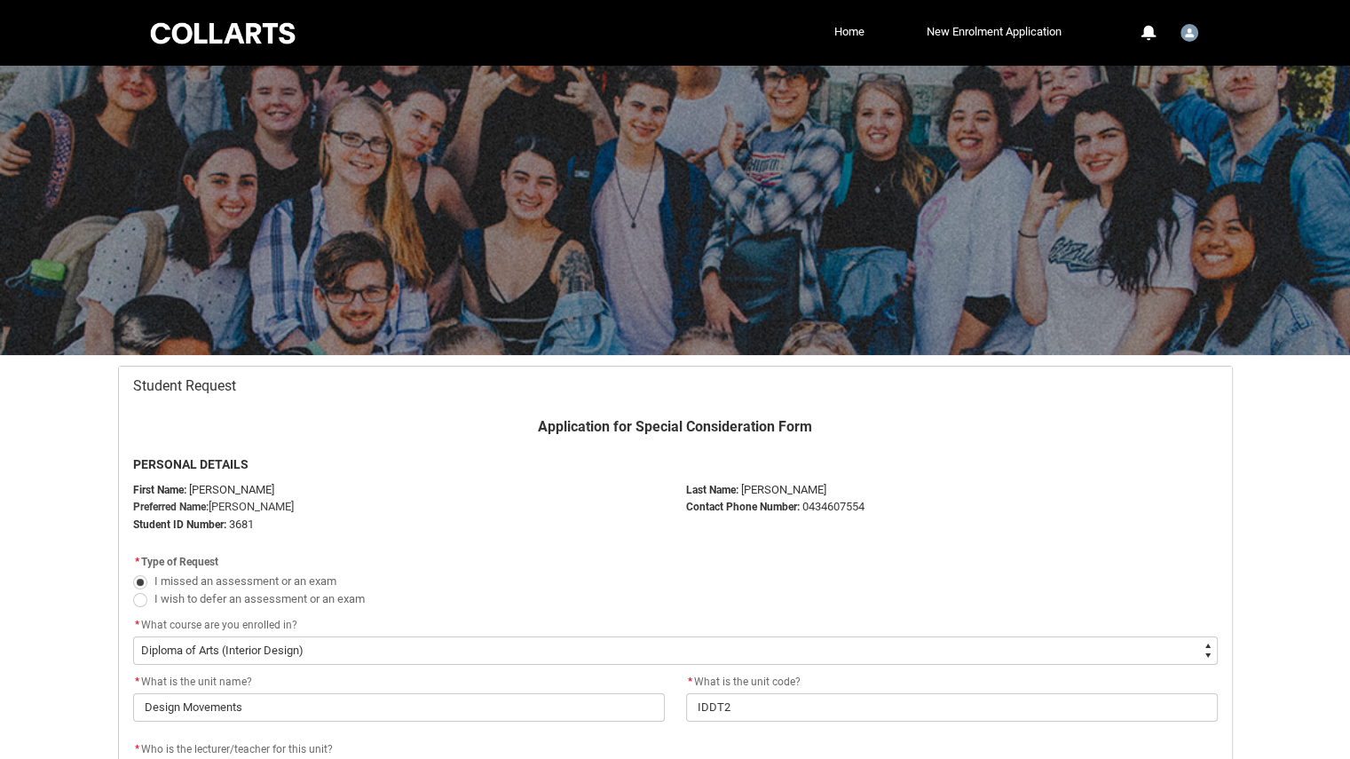
click at [260, 26] on div at bounding box center [222, 34] width 151 height 28
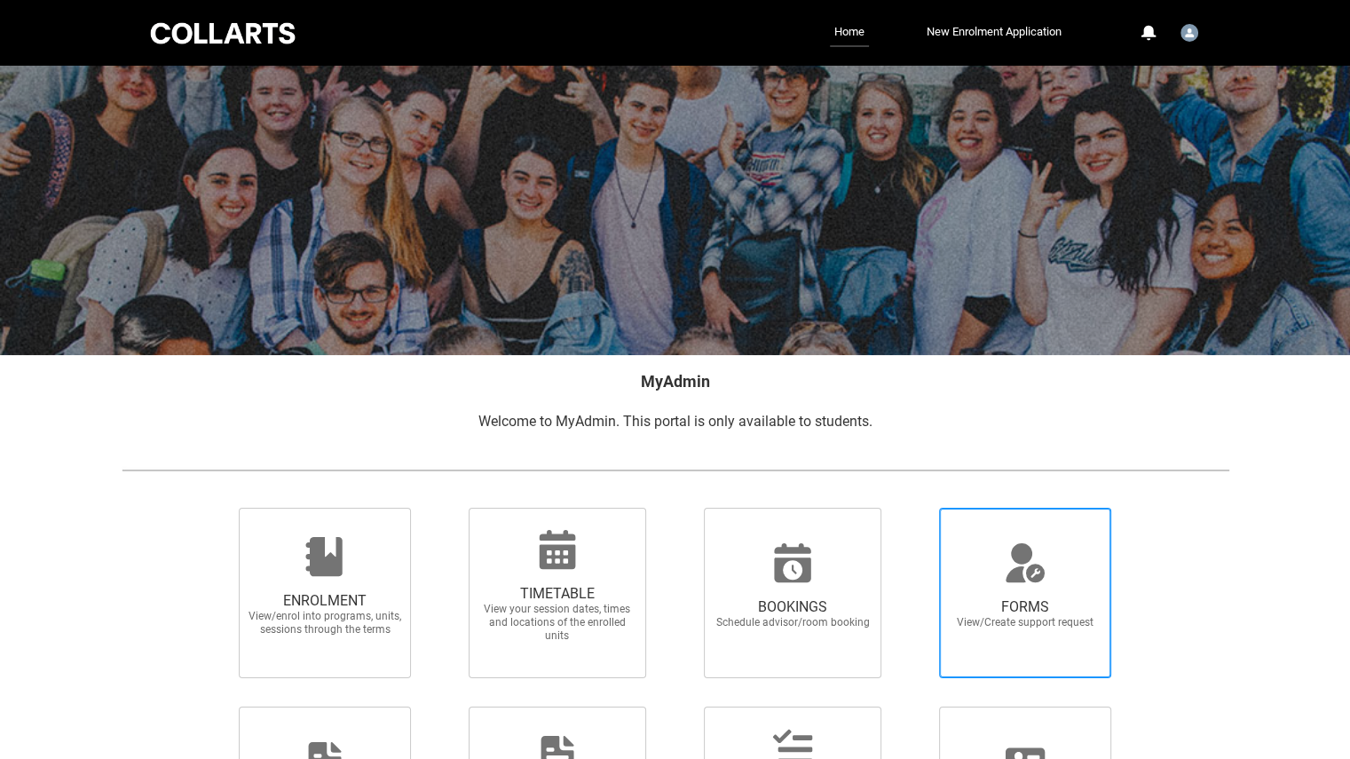
click at [1065, 551] on div at bounding box center [1025, 562] width 170 height 43
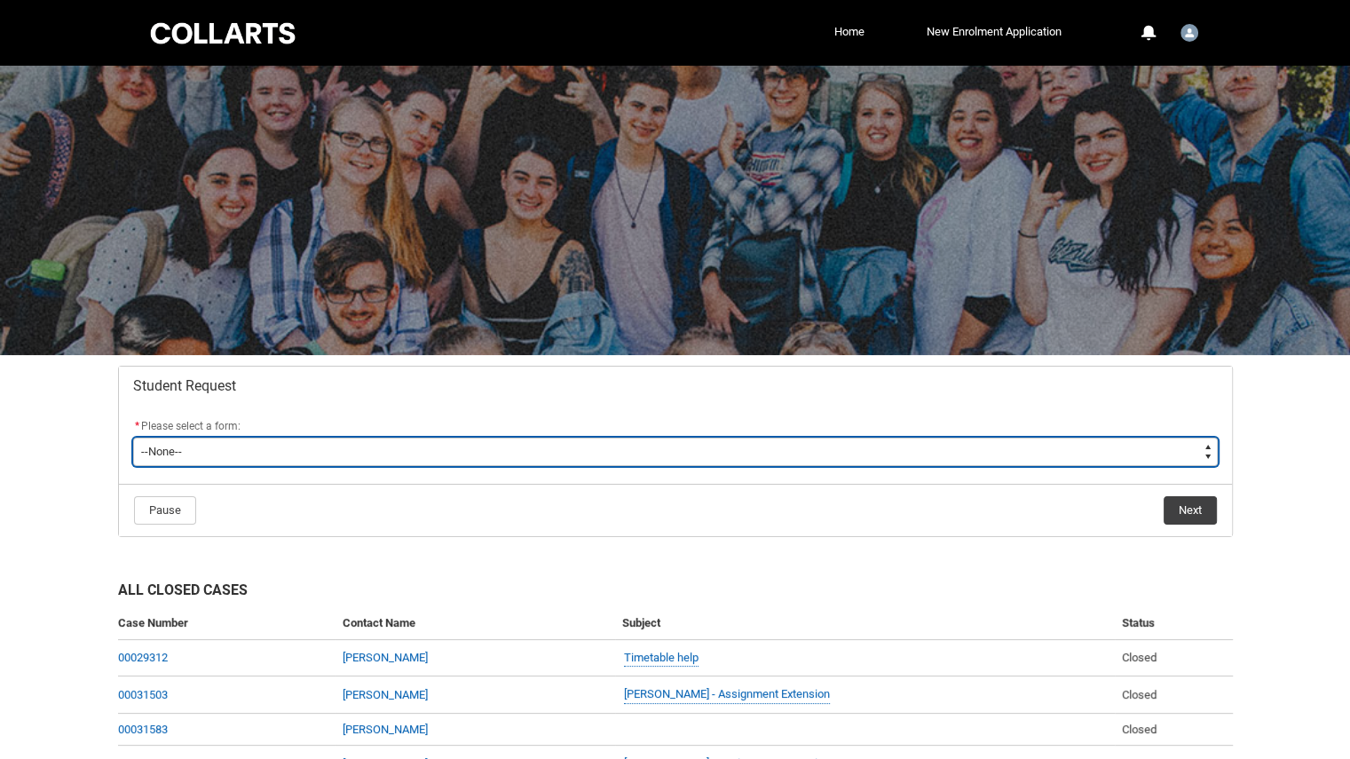
click at [951, 439] on select "--None-- Academic Transcript Application to Appeal Assignment Extension Change …" at bounding box center [675, 452] width 1084 height 28
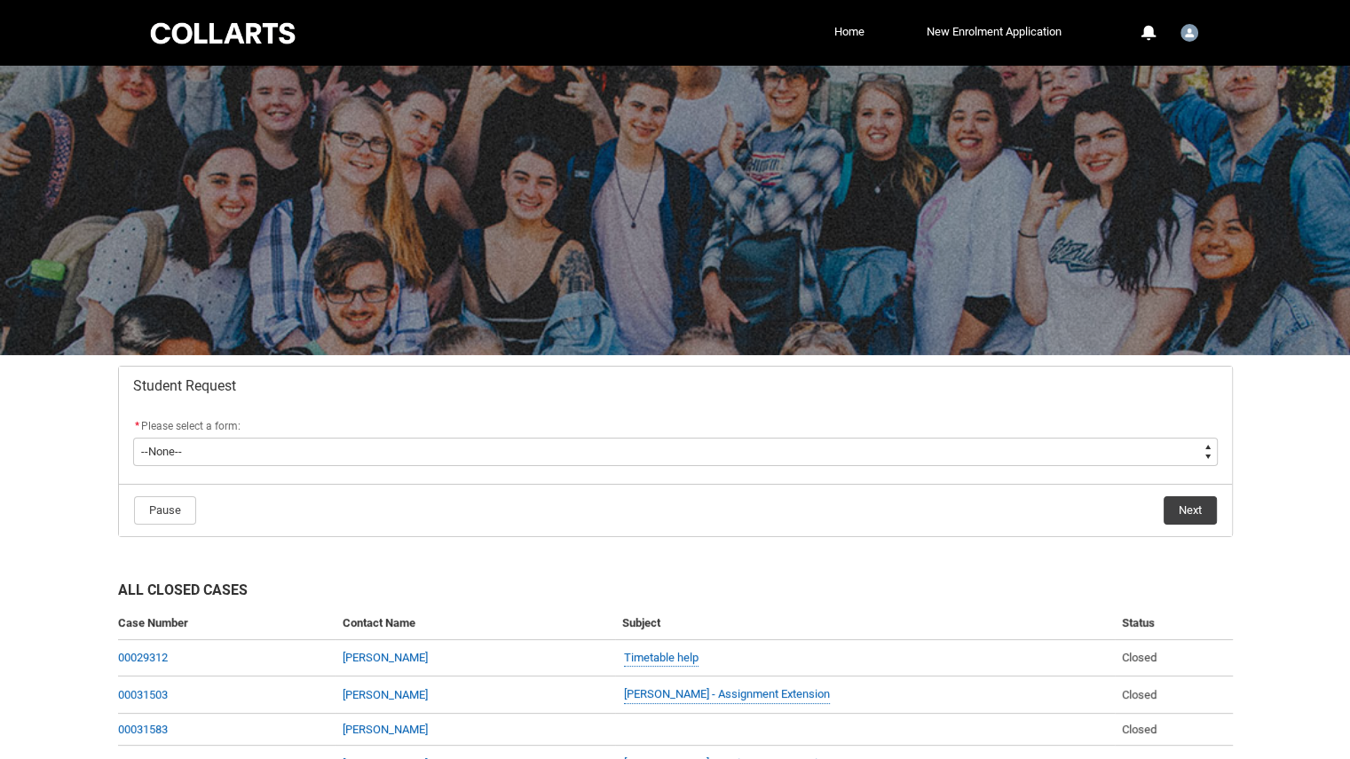
drag, startPoint x: 99, startPoint y: 514, endPoint x: 92, endPoint y: 504, distance: 12.1
click at [99, 514] on div "Skip to Main Content Collarts Education Community Home New Enrolment Applicatio…" at bounding box center [675, 541] width 1350 height 1083
